Goal: Information Seeking & Learning: Understand process/instructions

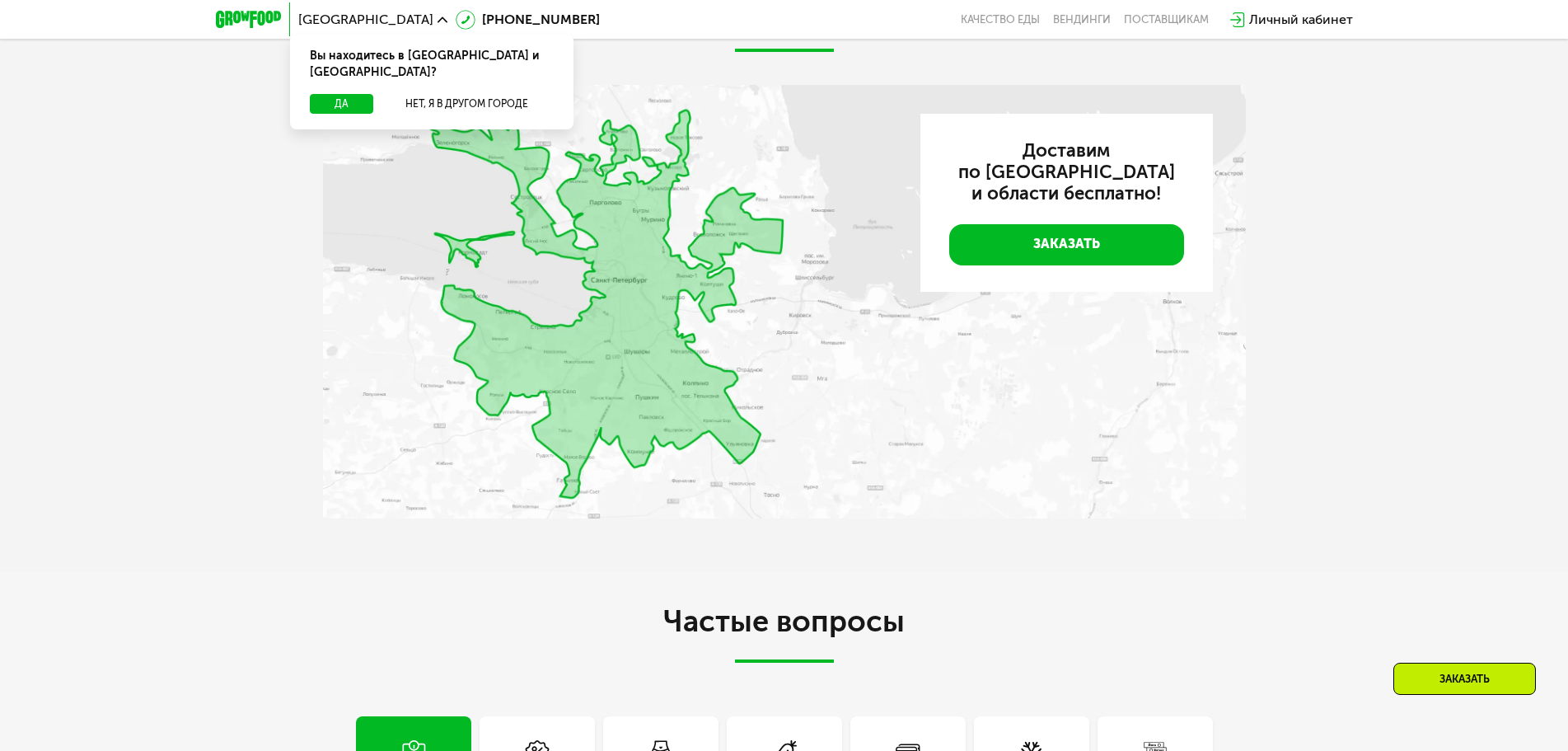
scroll to position [4703, 0]
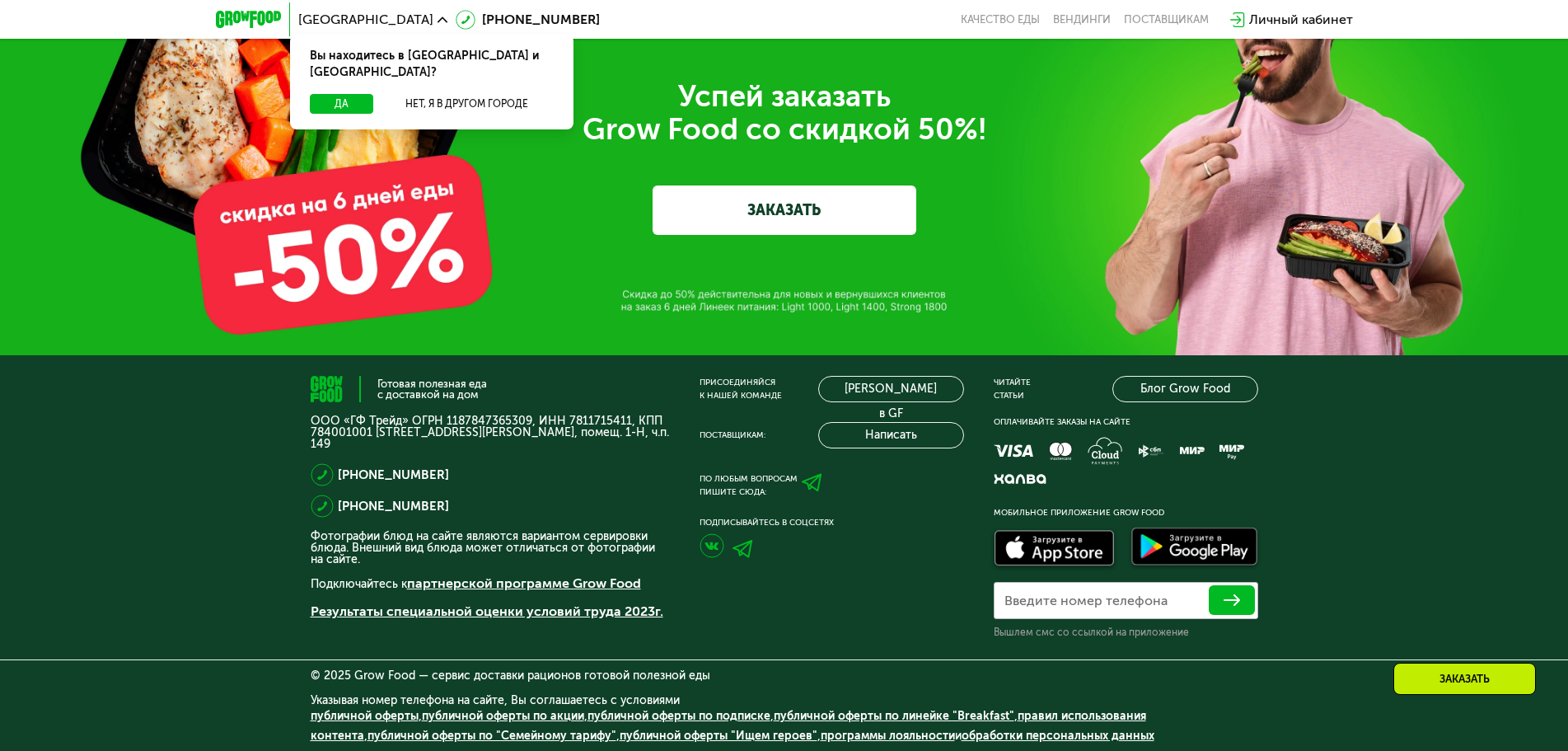
click at [668, 736] on link "публичной оферты "Ищем героев"" at bounding box center [718, 736] width 198 height 14
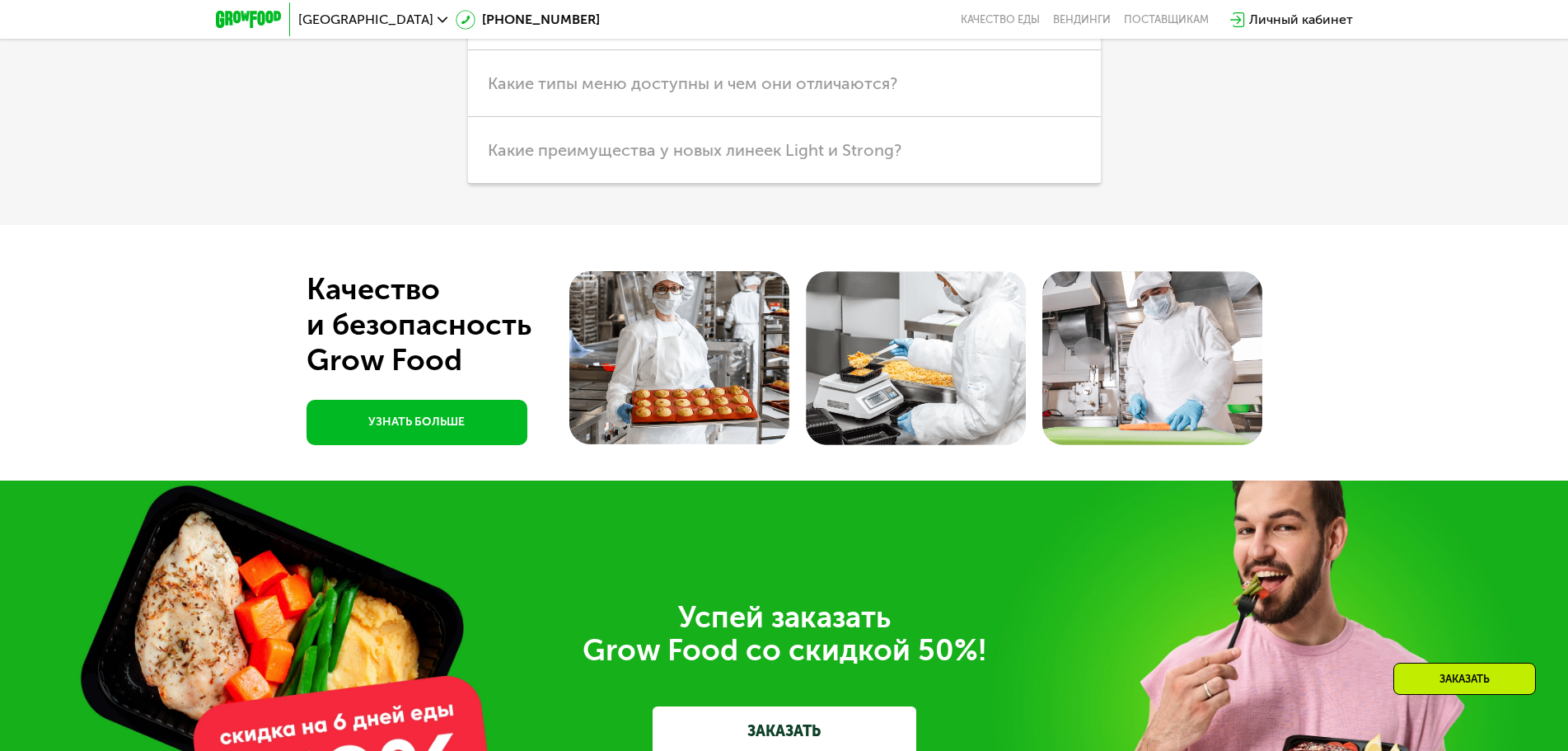
scroll to position [4251, 0]
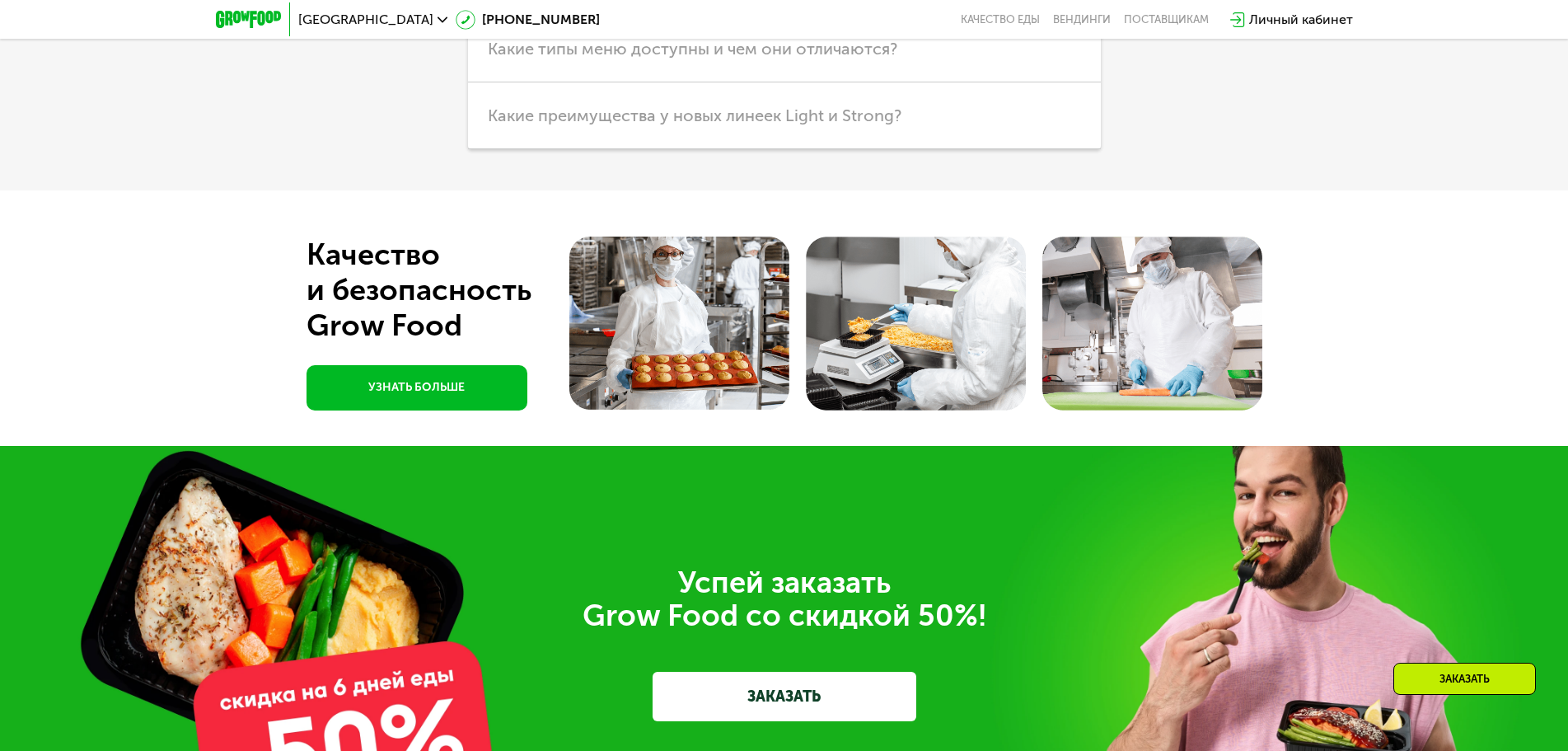
click at [669, 737] on div "Успей заказать  Grow Food со скидкой 50%! ЗАКАЗАТЬ" at bounding box center [784, 643] width 1568 height 395
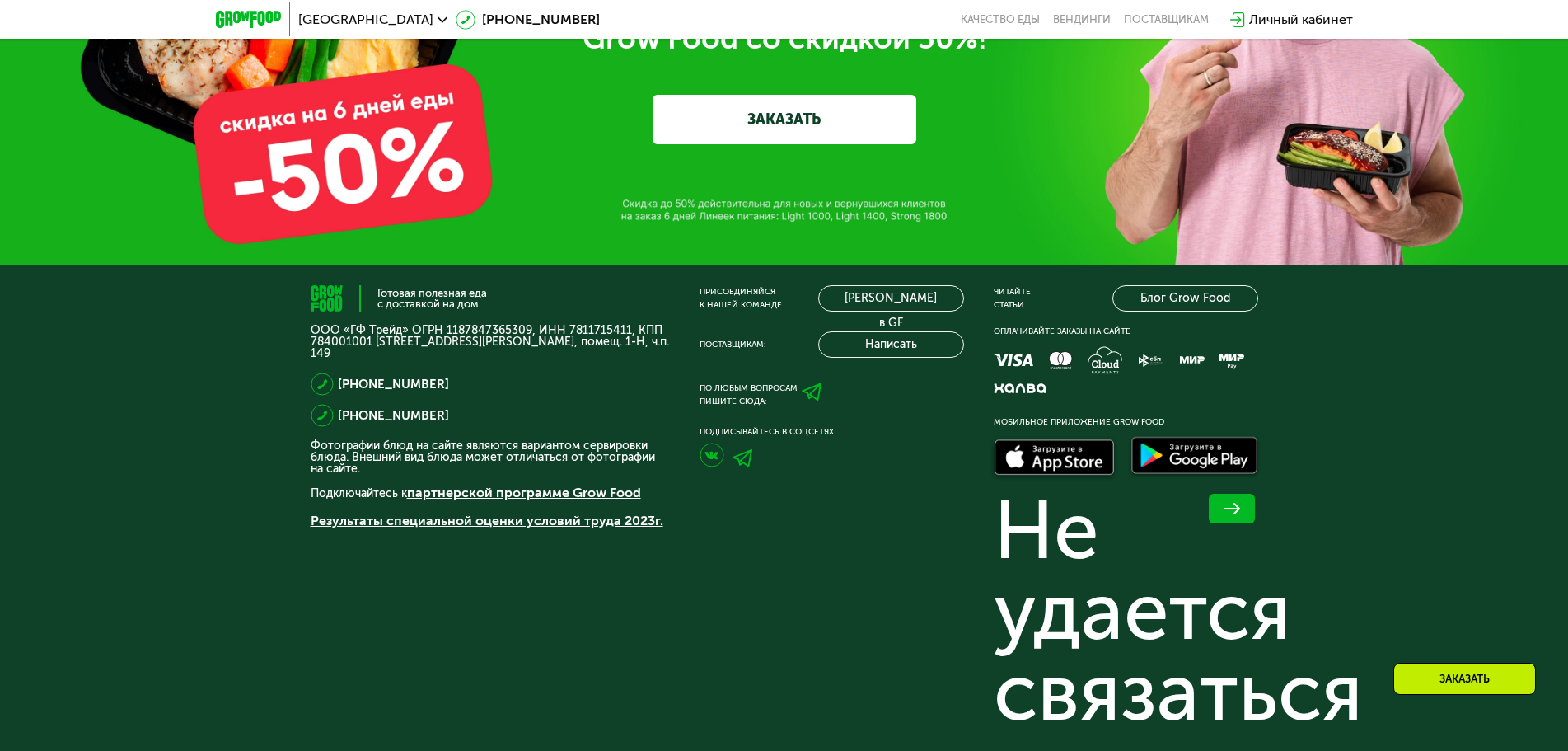
scroll to position [4911, 0]
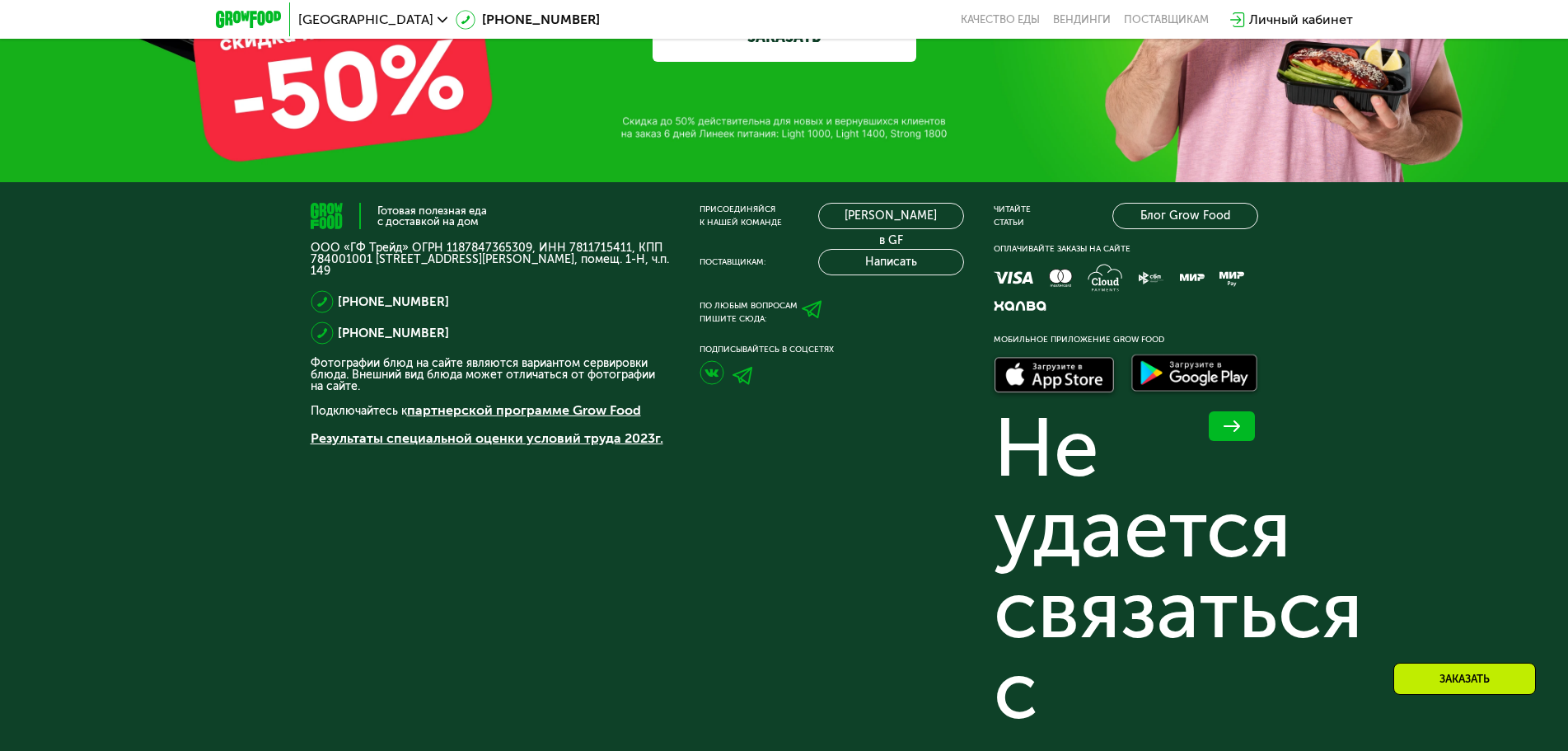
click at [419, 223] on div "Готовая полезная еда с доставкой на дом" at bounding box center [433, 216] width 109 height 22
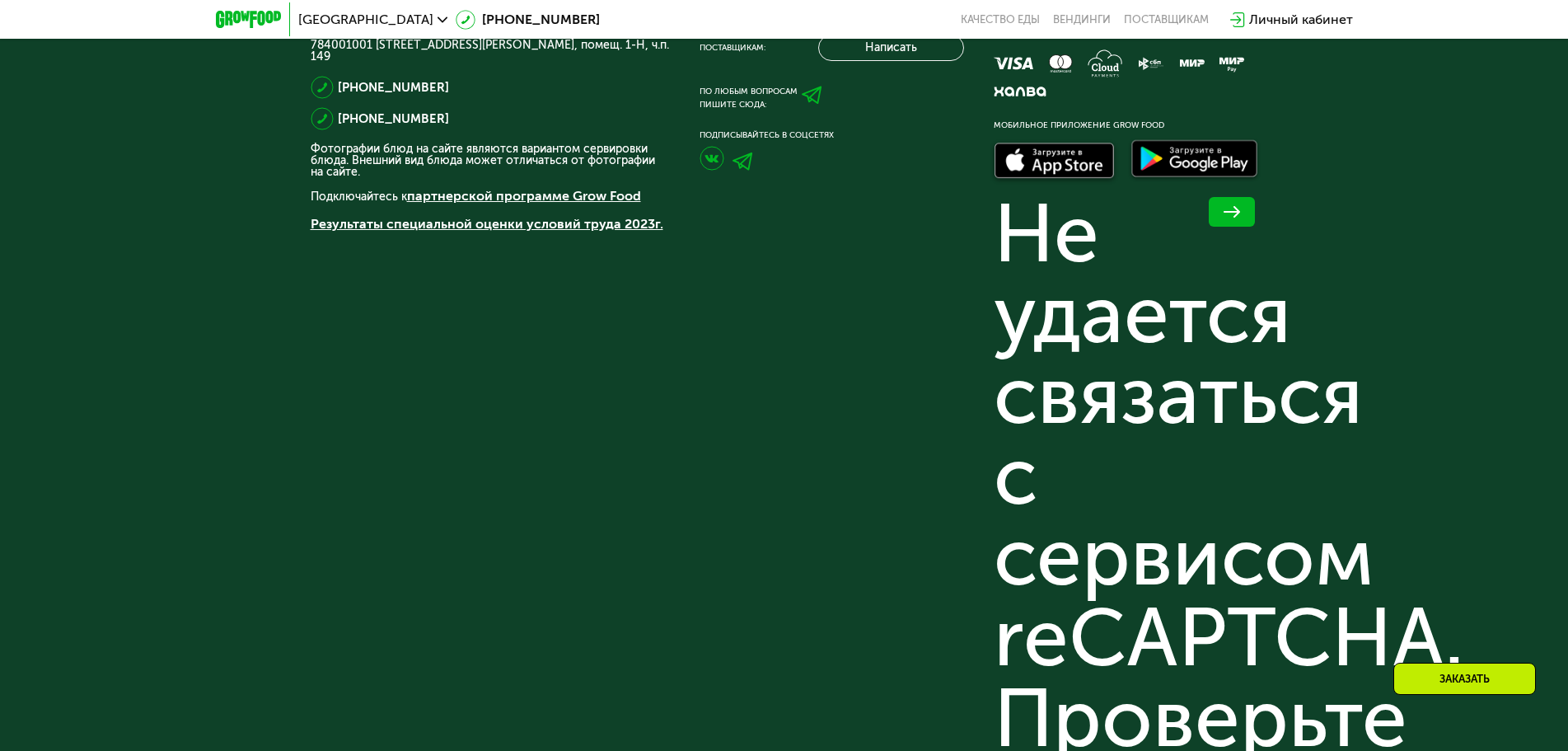
scroll to position [5797, 0]
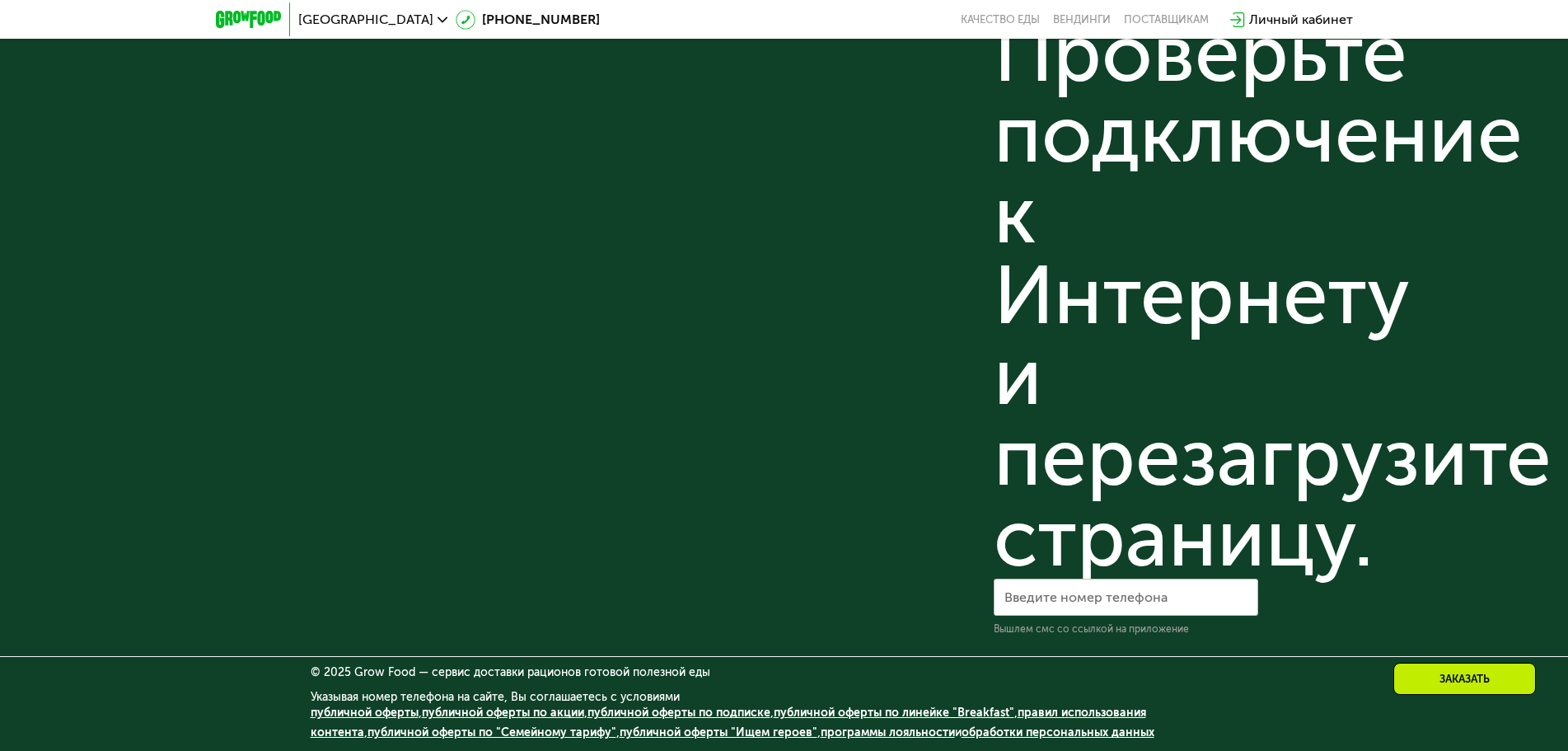
click at [398, 728] on link "публичной оферты по "Семейному тарифу"" at bounding box center [492, 733] width 249 height 14
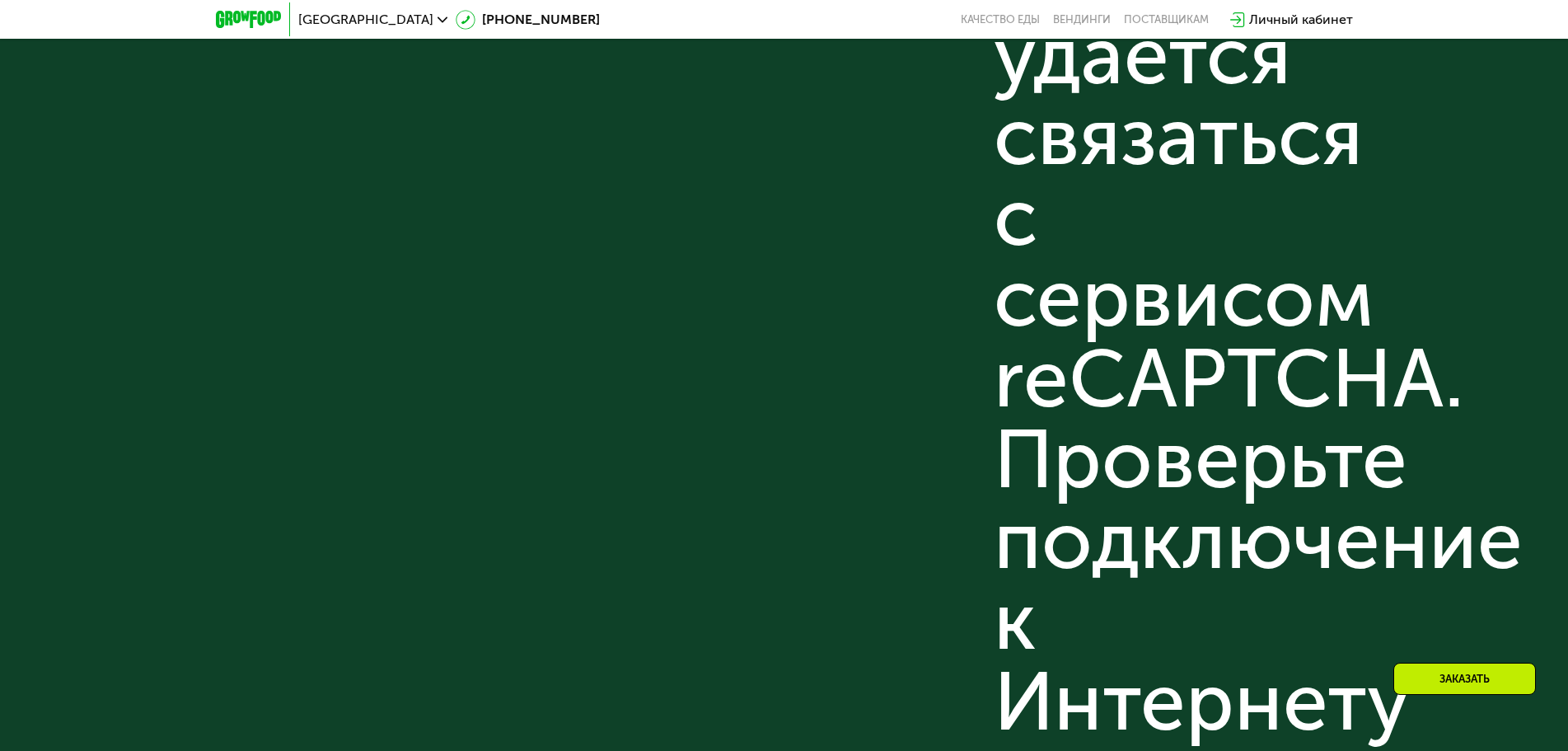
scroll to position [5054, 0]
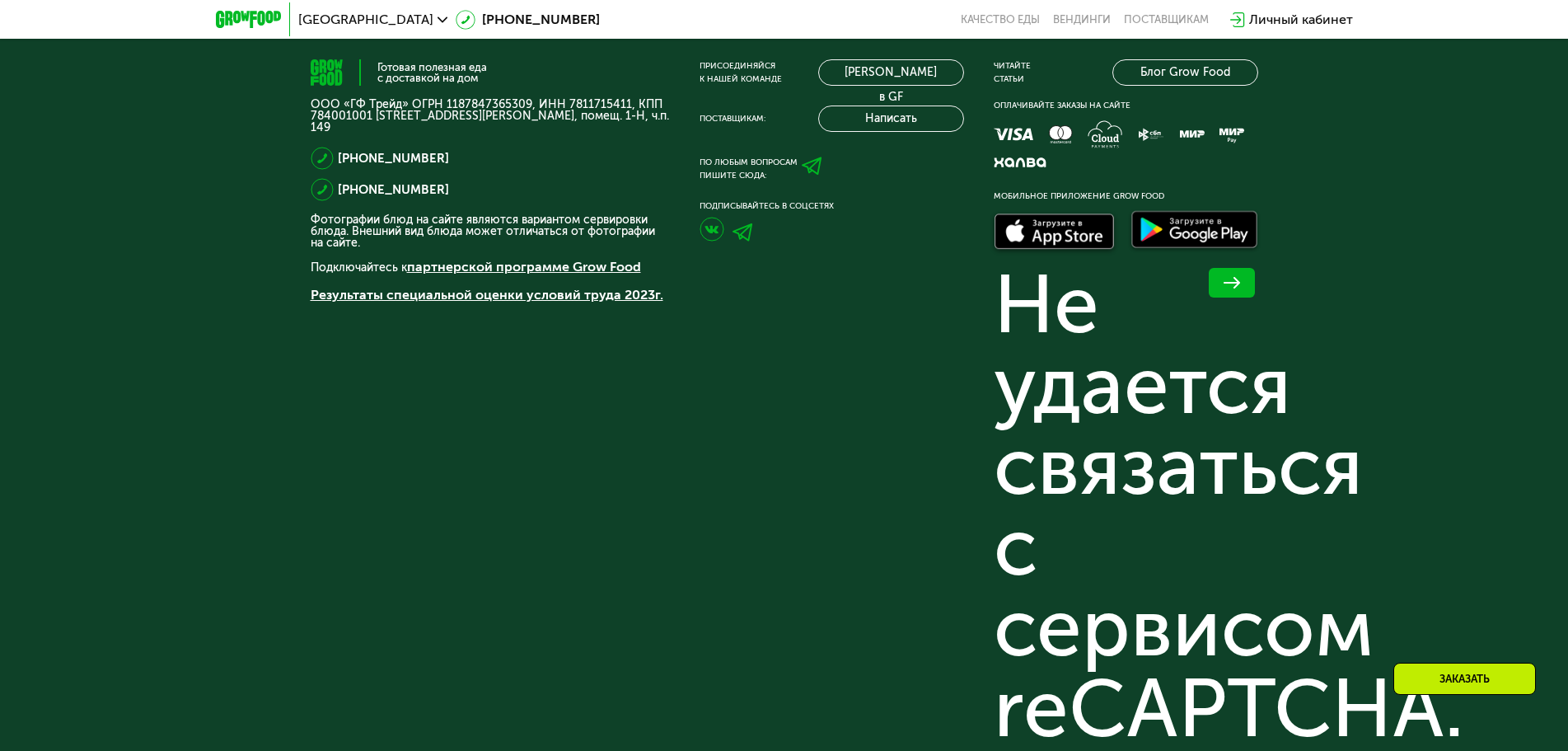
click at [920, 289] on div "Присоединяйся к нашей команде [PERSON_NAME] в GF Поставщикам: Написать По любым…" at bounding box center [831, 715] width 265 height 1313
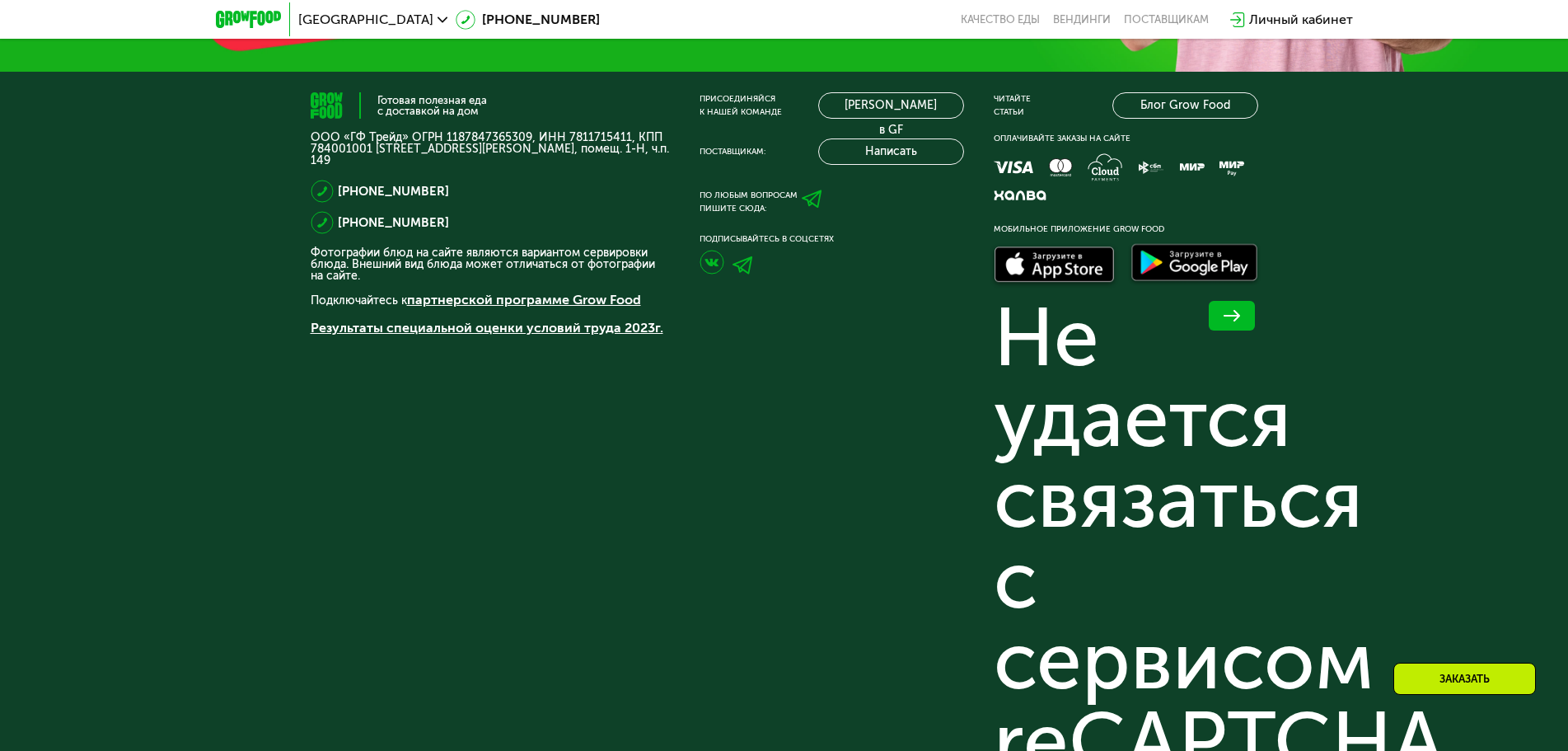
scroll to position [5764, 0]
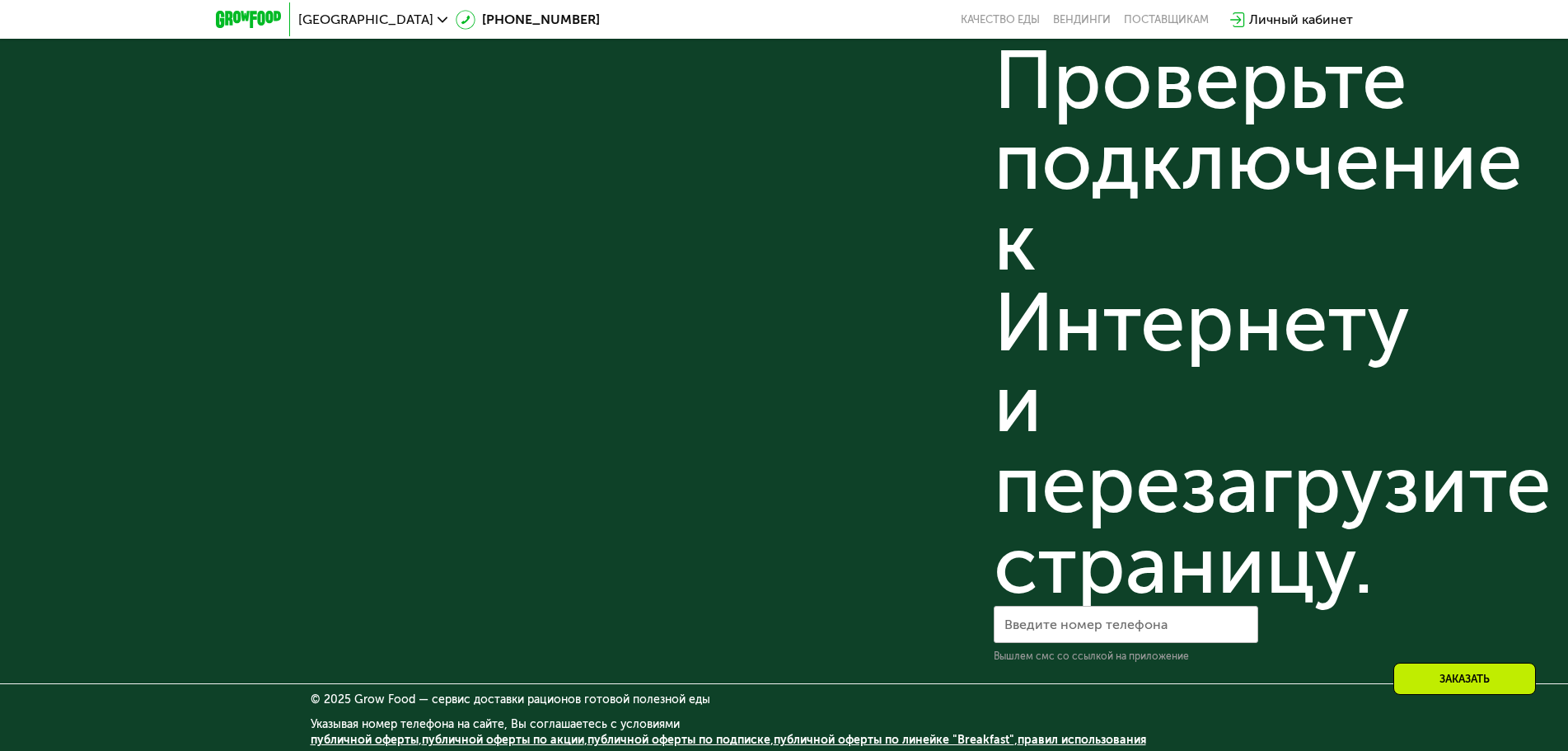
click at [821, 750] on link "программы лояльности" at bounding box center [888, 760] width 135 height 14
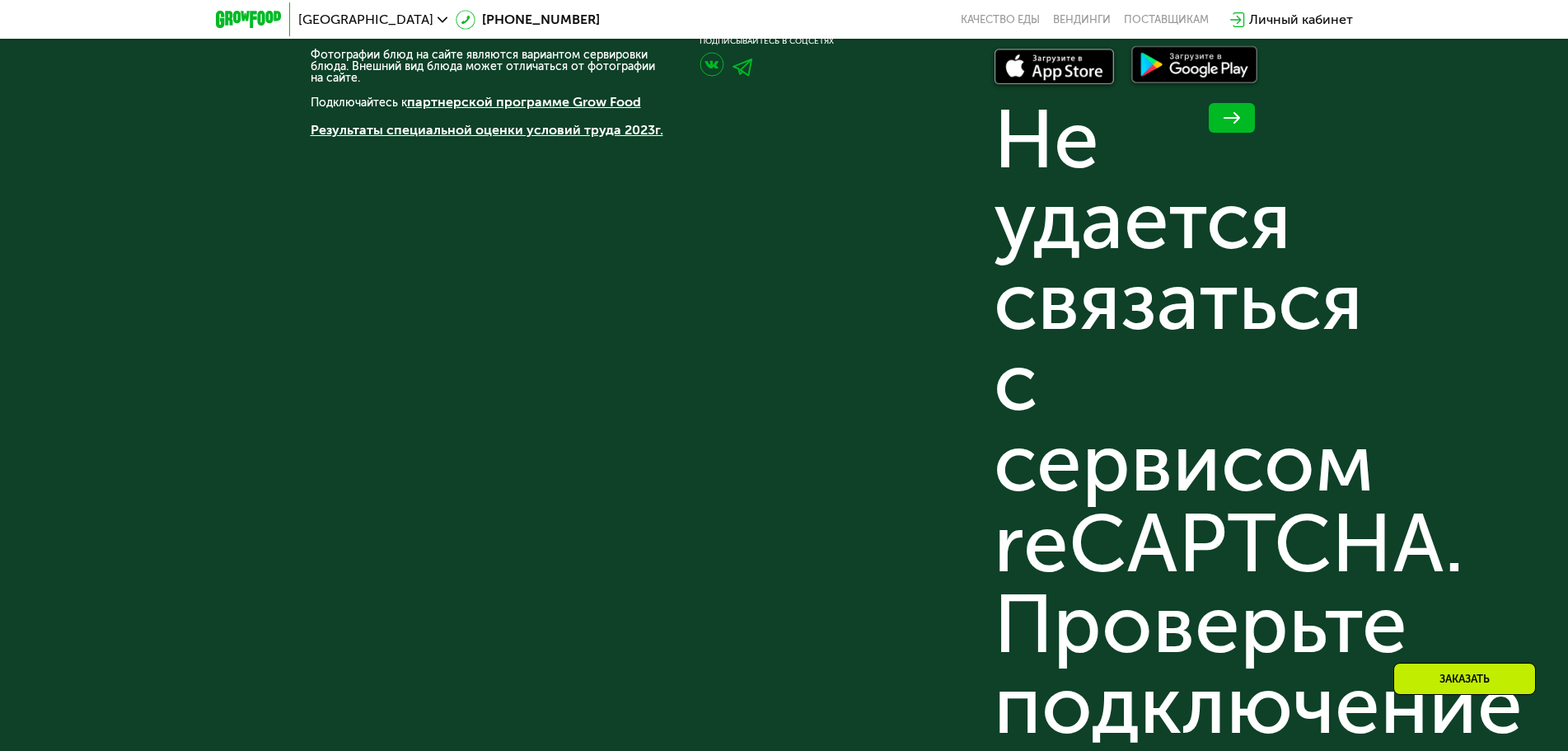
scroll to position [5797, 0]
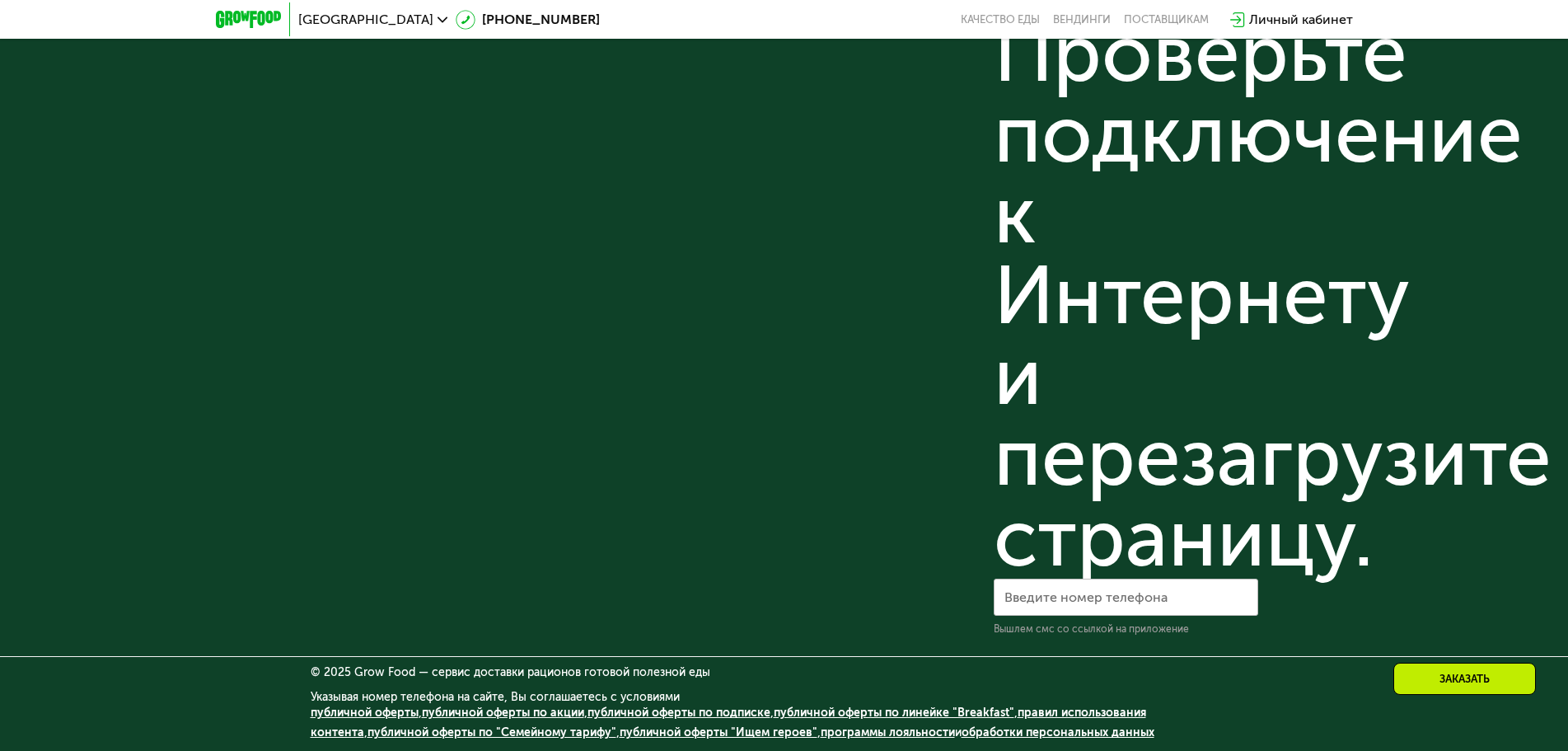
click at [455, 731] on link "публичной оферты по "Семейному тарифу"" at bounding box center [492, 733] width 249 height 14
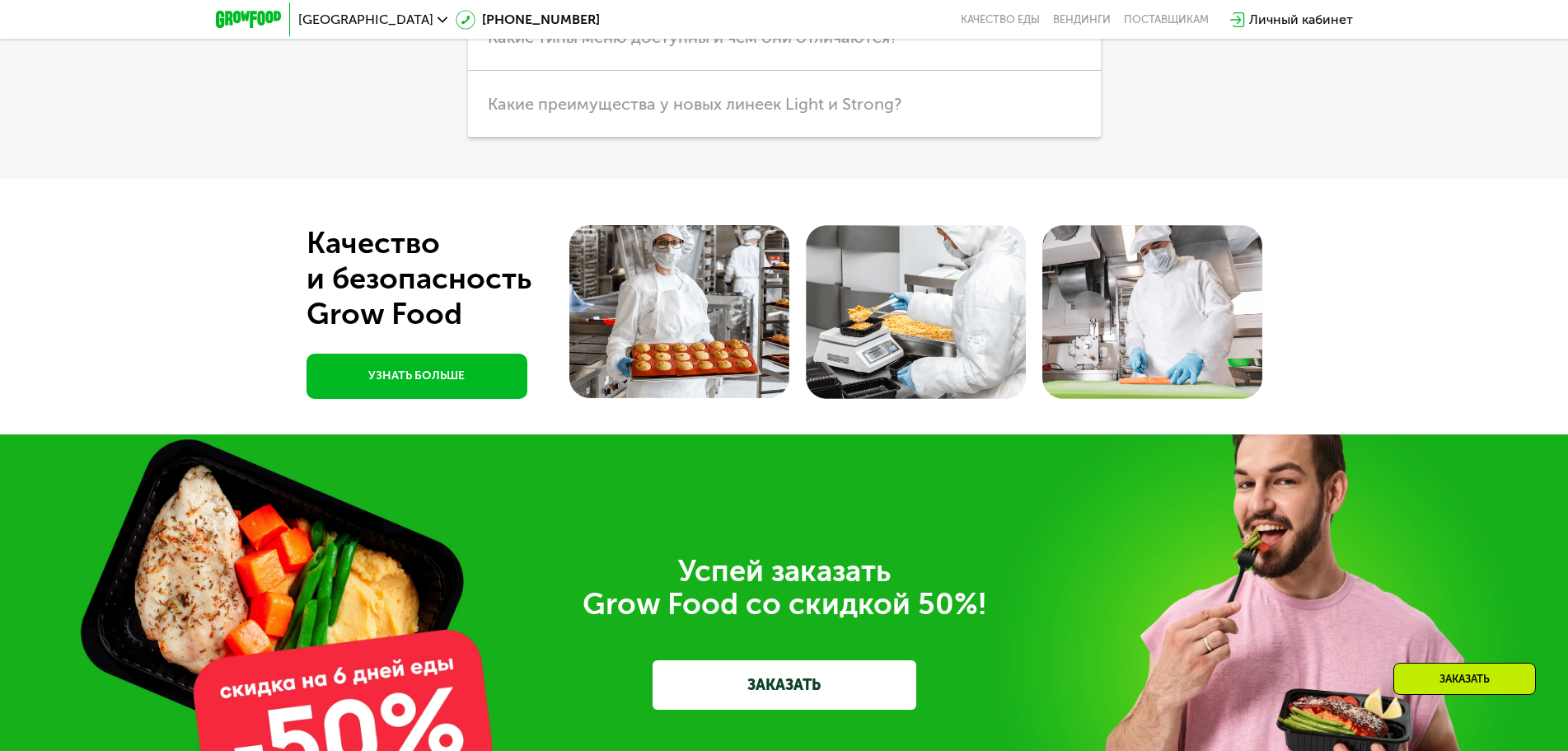
scroll to position [5005, 0]
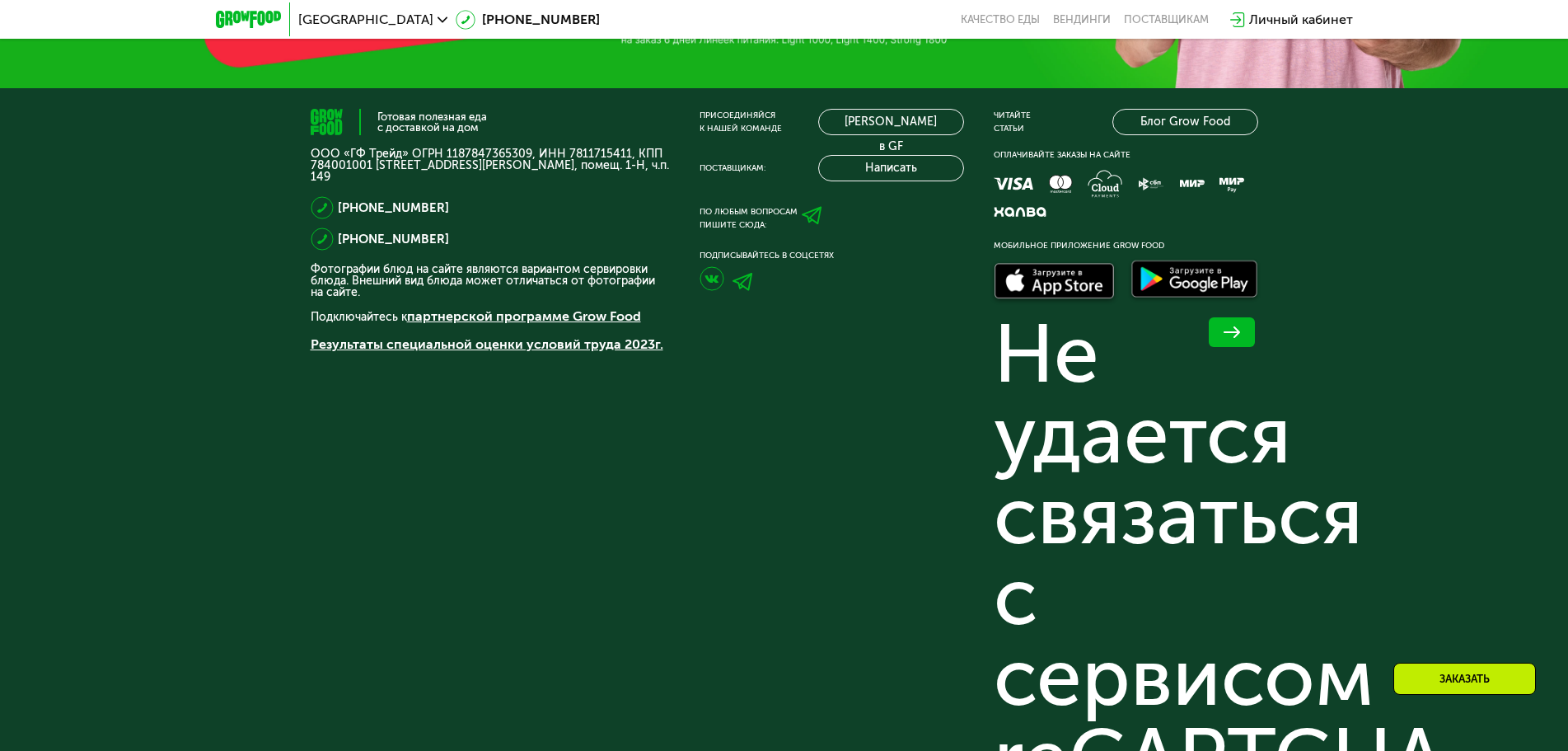
click at [451, 347] on link "Результаты специальной оценки условий труда 2023г." at bounding box center [487, 344] width 353 height 16
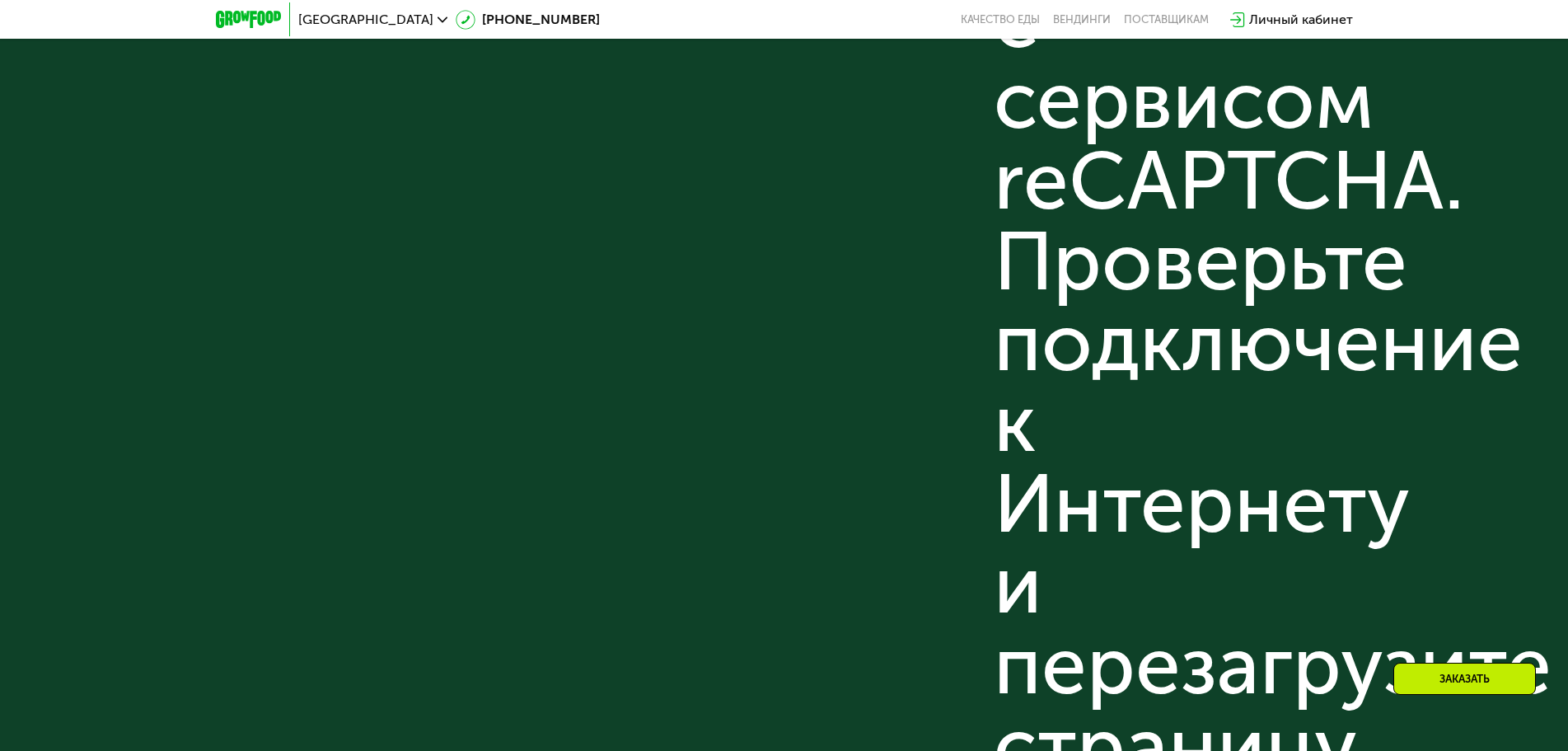
scroll to position [5549, 0]
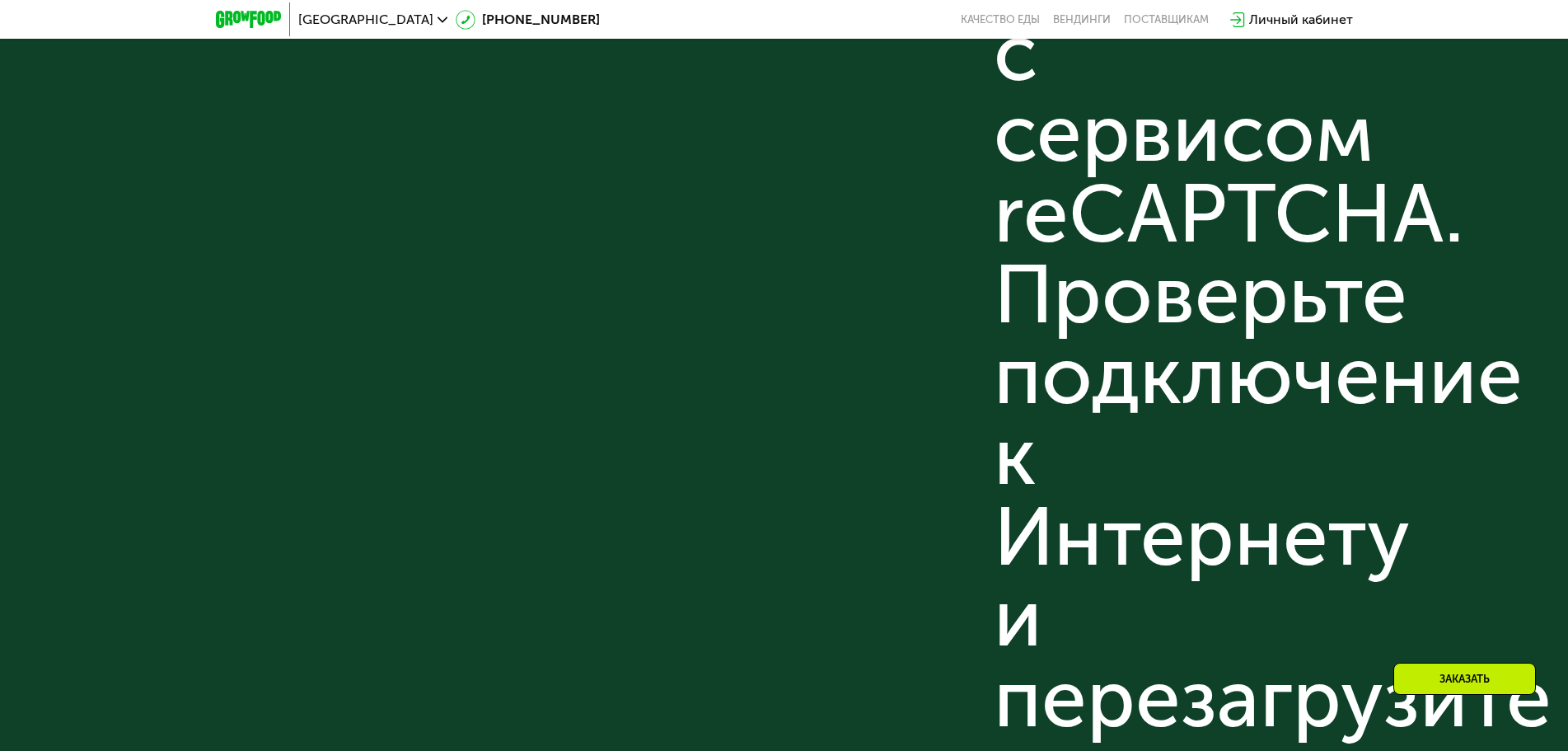
click at [1052, 203] on div "Не удается связаться с сервисом reCAPTCHA. Проверьте подключение к Интернету и …" at bounding box center [1126, 295] width 265 height 1051
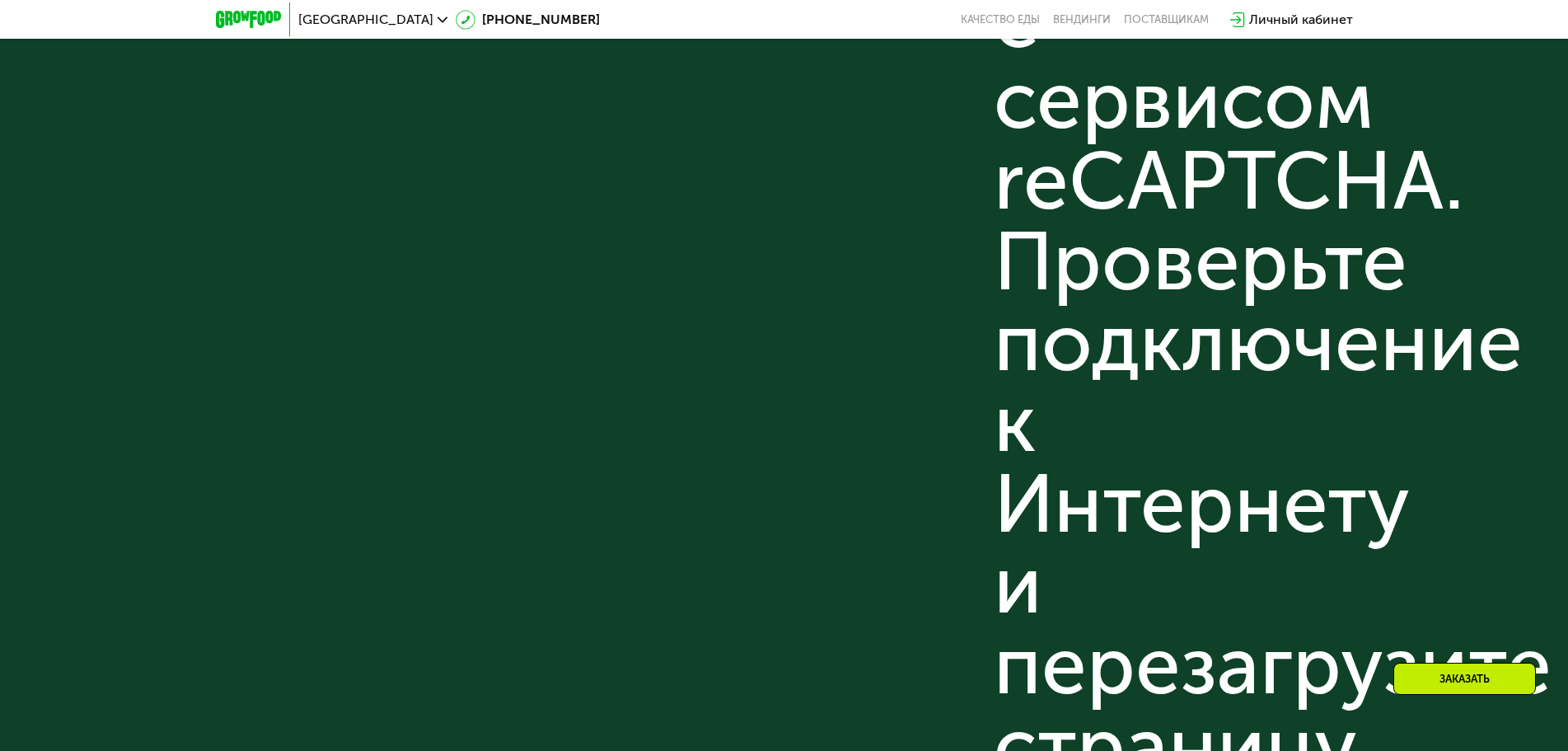
scroll to position [5170, 0]
